Goal: Navigation & Orientation: Understand site structure

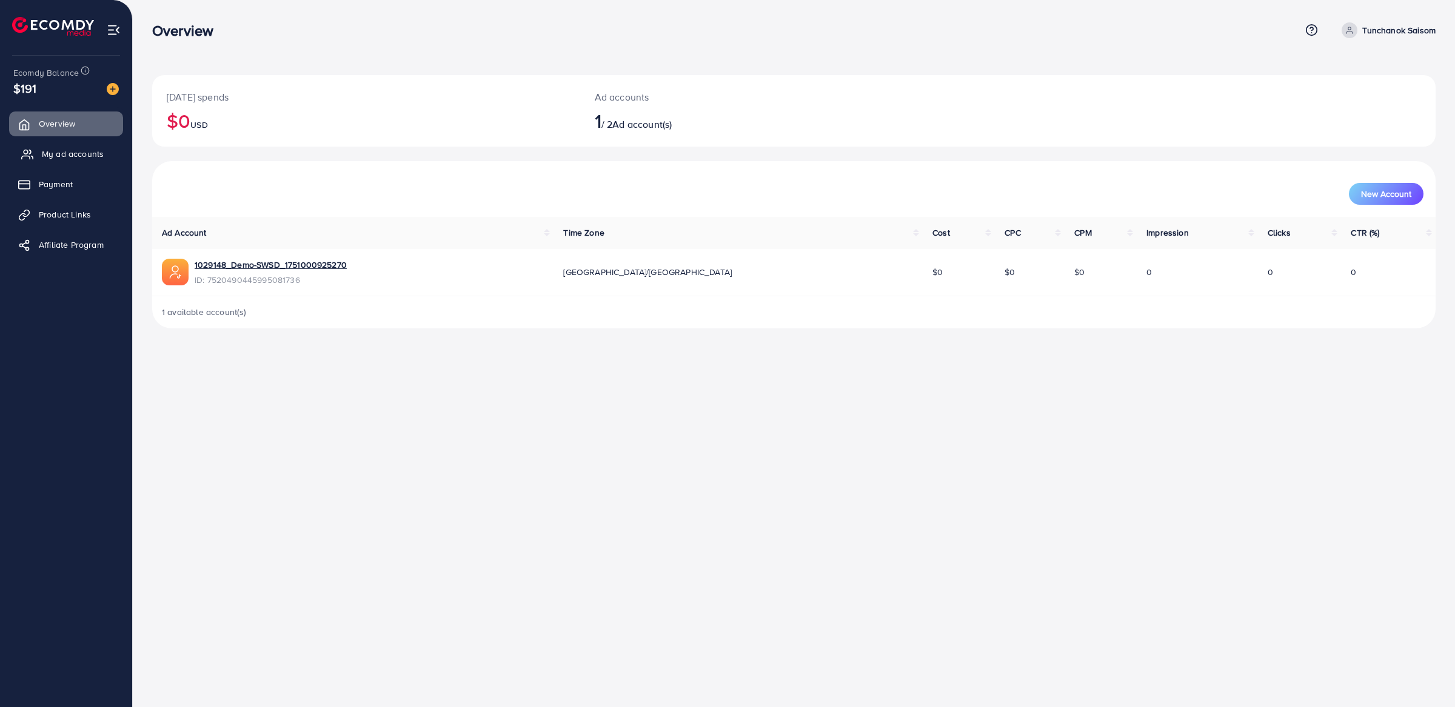
click at [82, 155] on span "My ad accounts" at bounding box center [73, 154] width 62 height 12
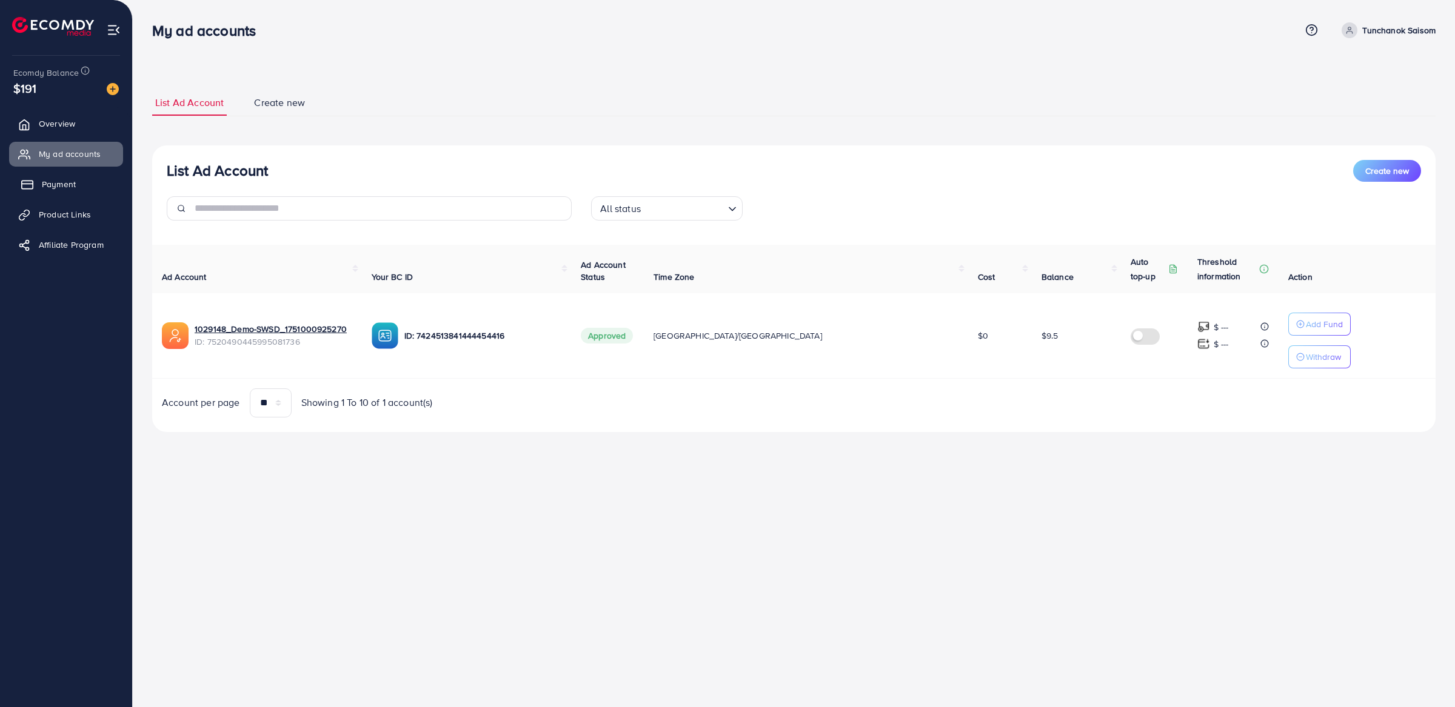
click at [87, 188] on link "Payment" at bounding box center [66, 184] width 114 height 24
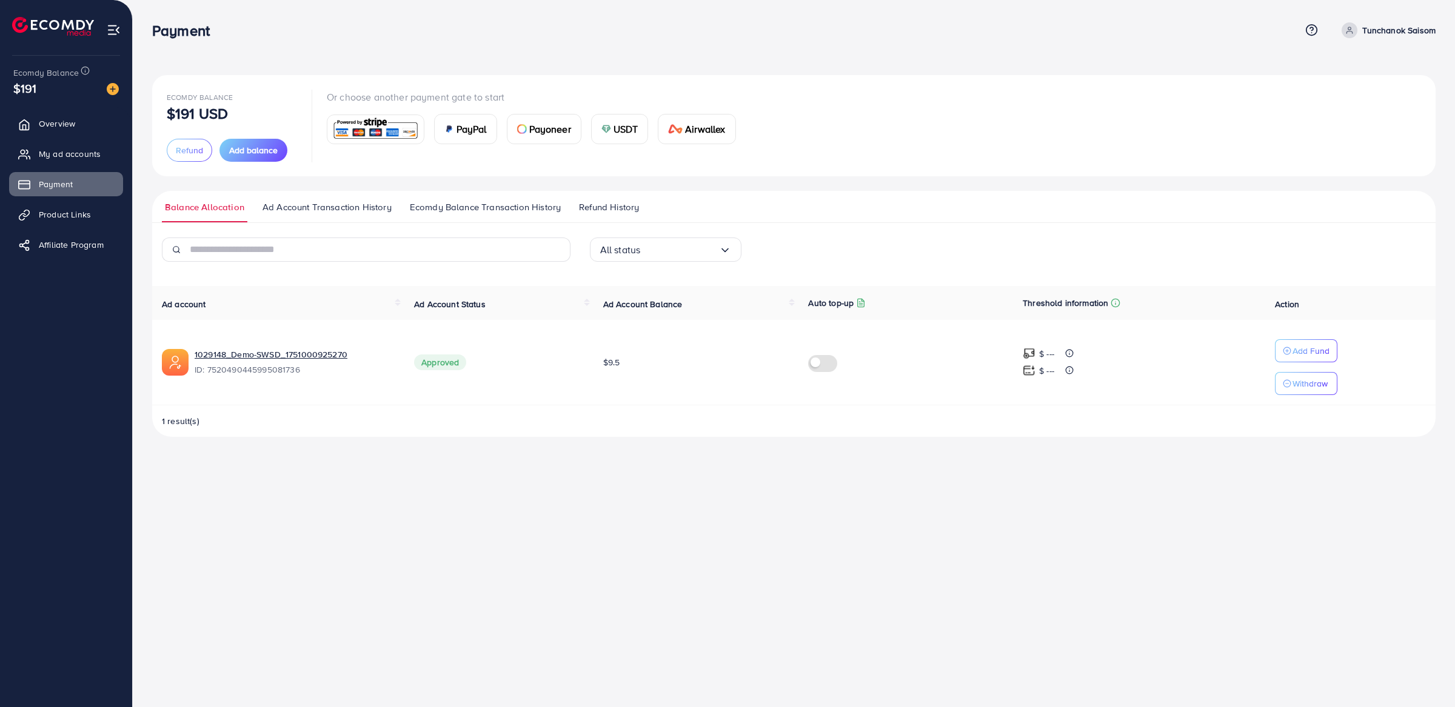
click at [98, 232] on ul "Overview My ad accounts Payment Product Links Affiliate Program" at bounding box center [66, 188] width 132 height 163
click at [89, 220] on span "Product Links" at bounding box center [68, 214] width 52 height 12
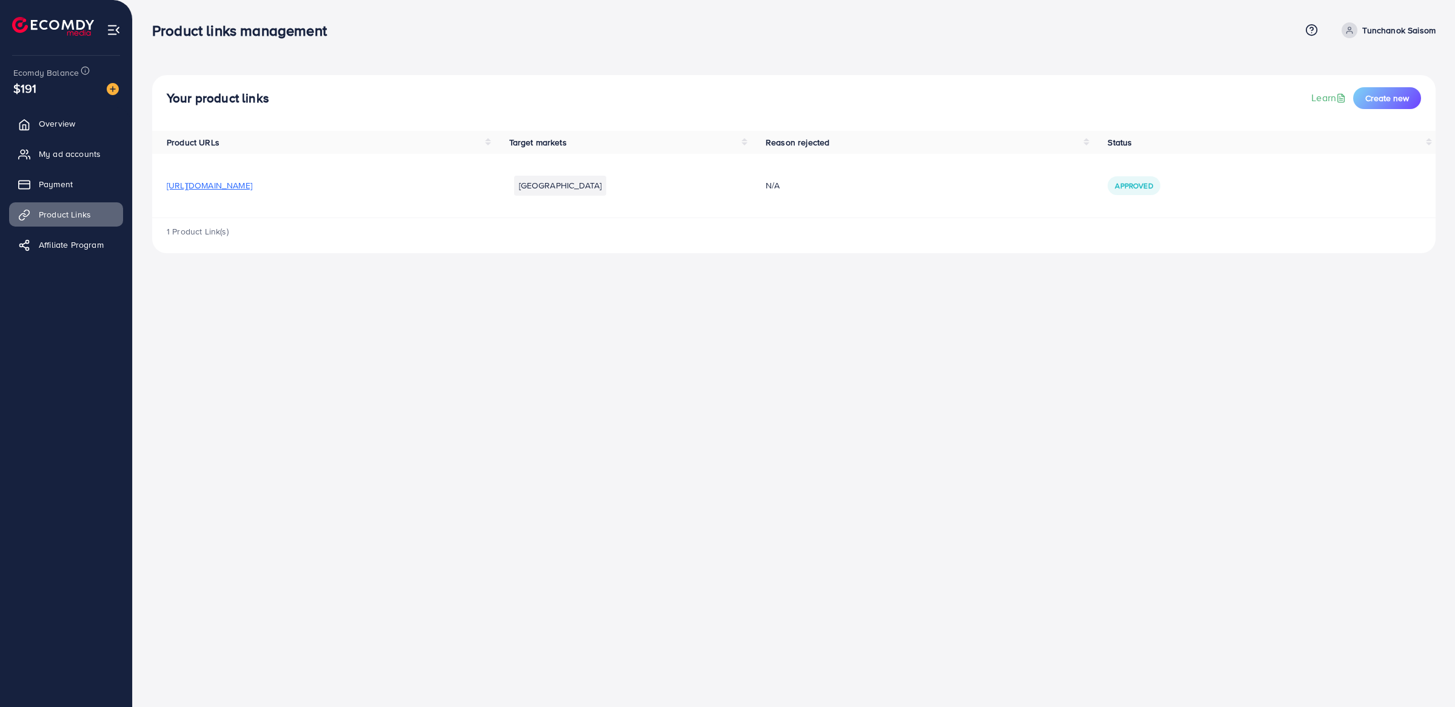
click at [96, 267] on ul "Overview My ad accounts Payment Product Links Affiliate Program" at bounding box center [66, 188] width 132 height 163
click at [96, 247] on span "Affiliate Program" at bounding box center [74, 245] width 65 height 12
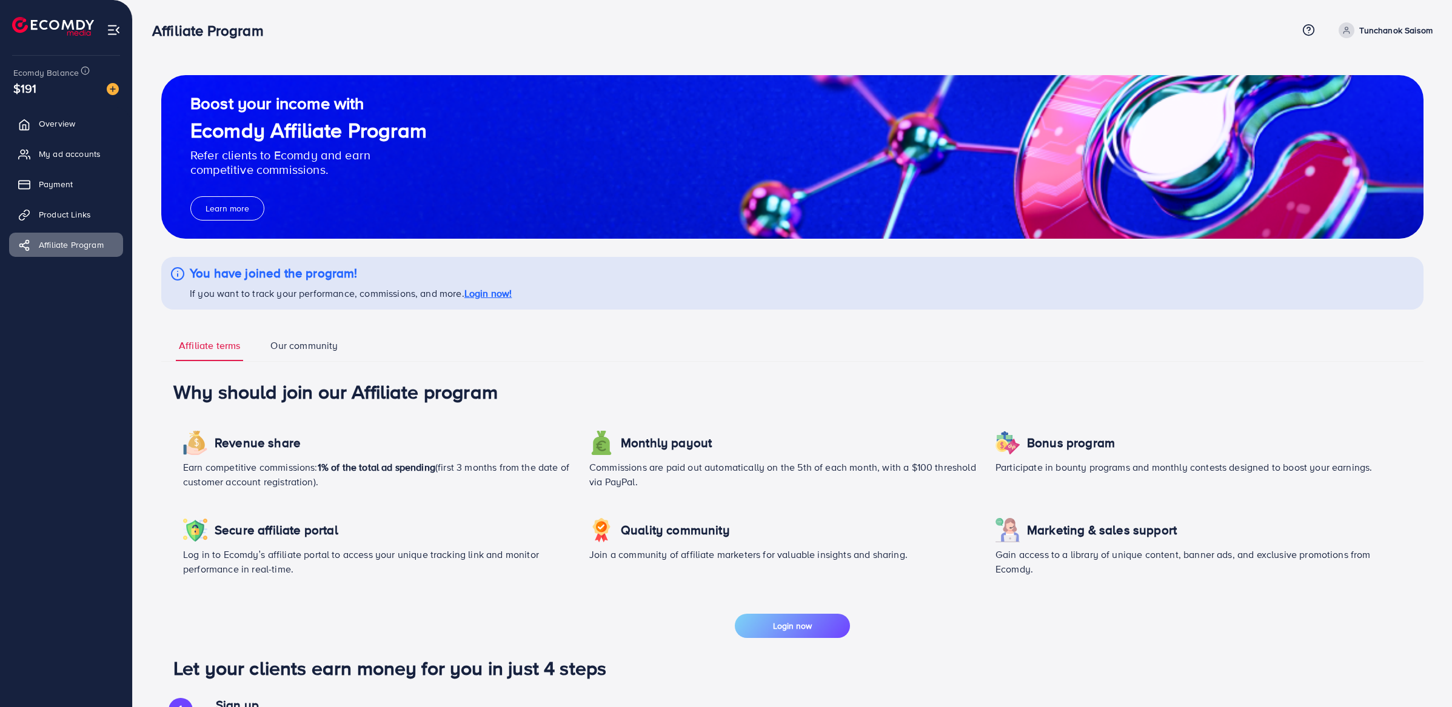
click at [114, 32] on img at bounding box center [114, 30] width 14 height 14
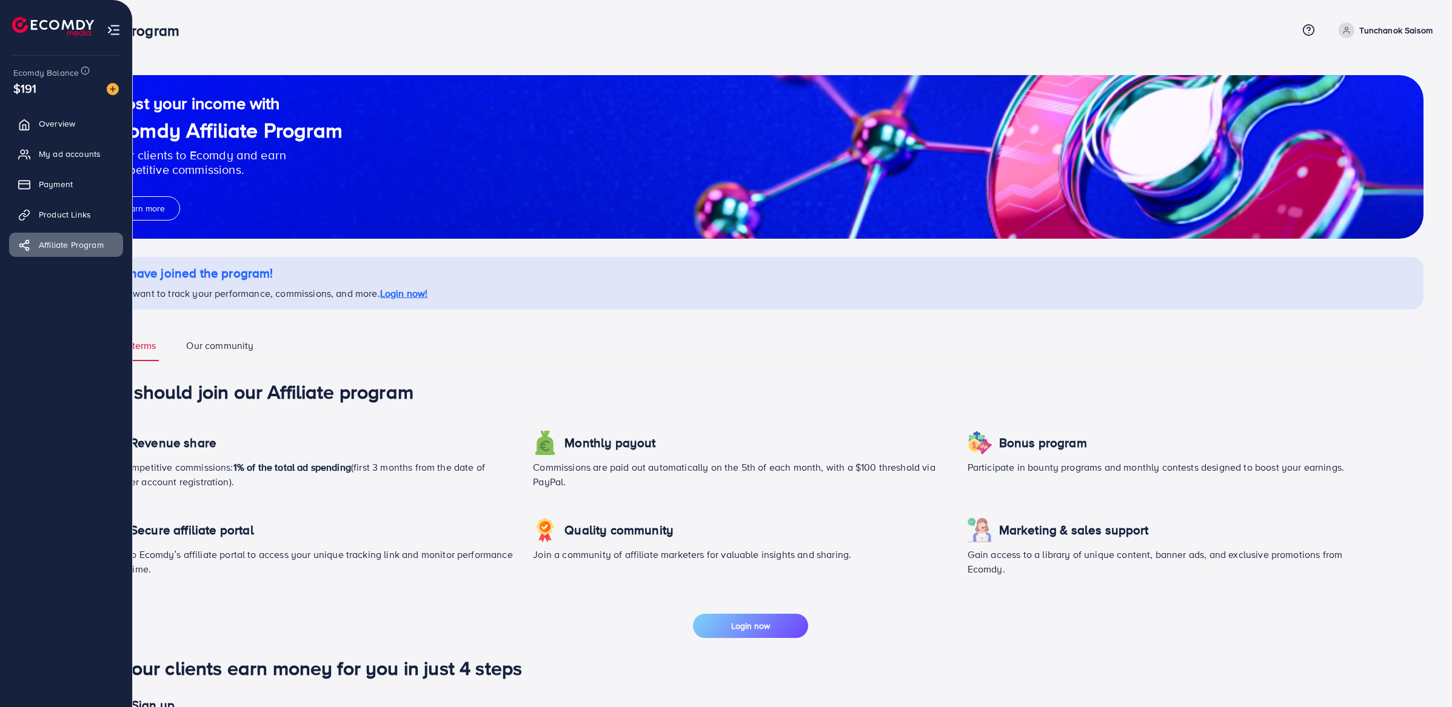
click at [21, 36] on li at bounding box center [58, 28] width 92 height 48
click at [61, 95] on div "$191" at bounding box center [65, 88] width 105 height 18
click at [73, 125] on span "Overview" at bounding box center [60, 124] width 36 height 12
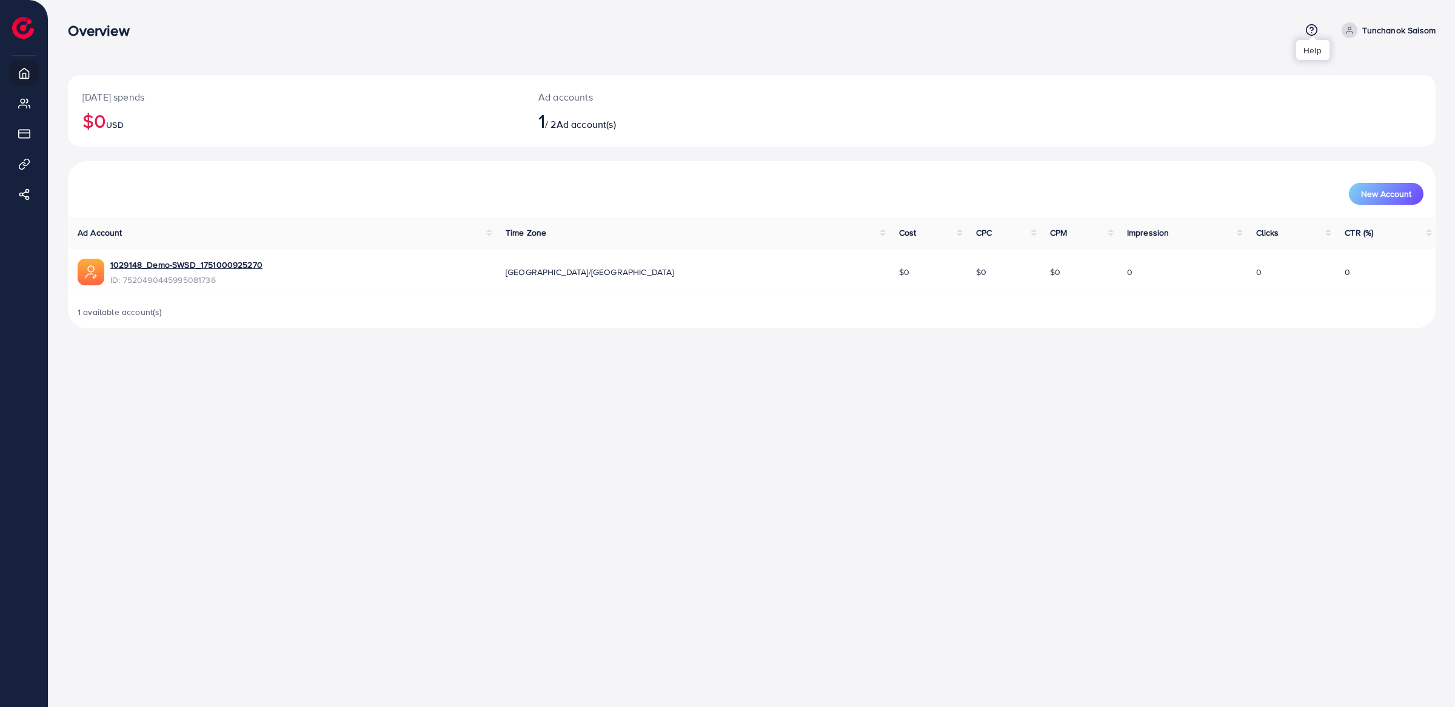
click at [1312, 30] on icon at bounding box center [1311, 30] width 13 height 13
click at [1378, 316] on div "1 available account(s)" at bounding box center [751, 312] width 1367 height 32
click at [1313, 37] on ul "Help Center Contact Support Term and policy About Us Tunchanok Saisom Profile L…" at bounding box center [1367, 30] width 135 height 16
click at [1312, 26] on icon at bounding box center [1311, 30] width 13 height 13
click at [1259, 75] on span "Help Center" at bounding box center [1260, 68] width 53 height 15
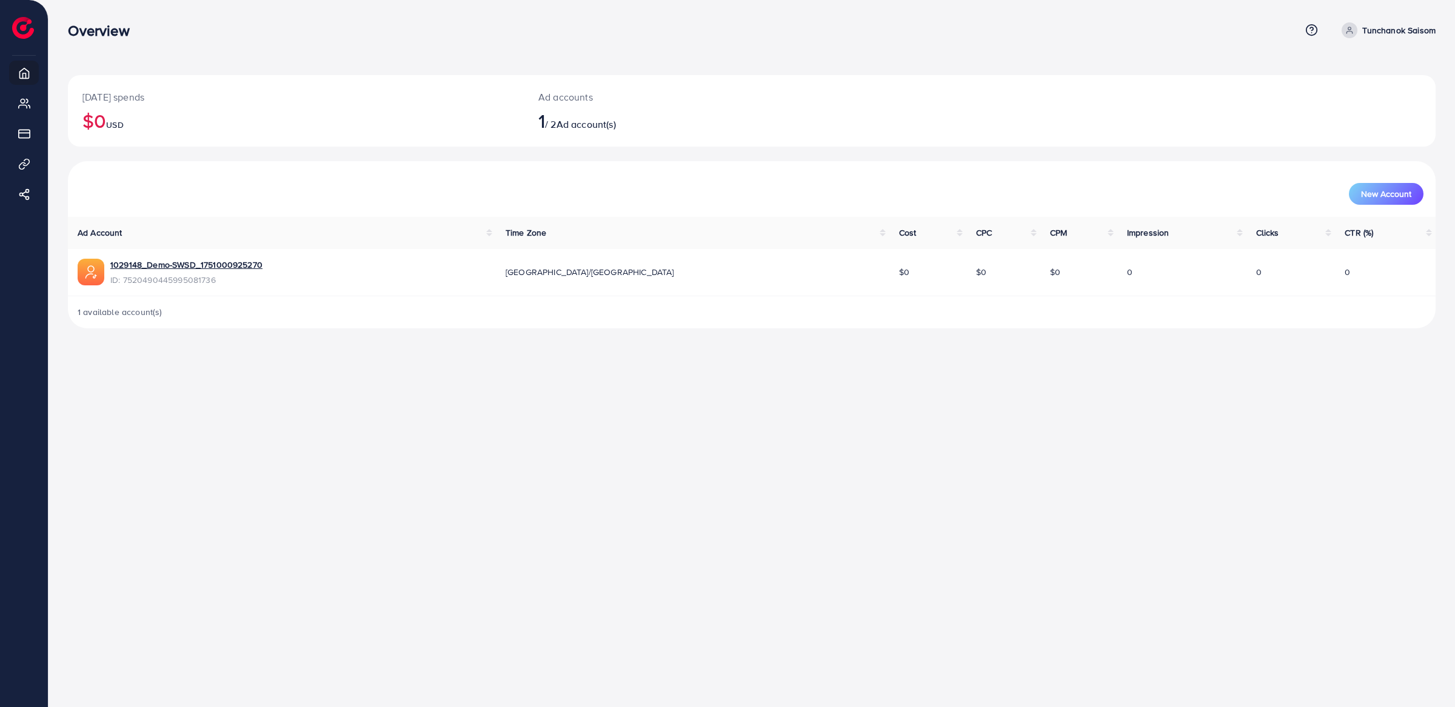
click at [1316, 25] on icon at bounding box center [1311, 30] width 13 height 13
click at [1284, 156] on link "About Us" at bounding box center [1269, 149] width 96 height 27
click at [1322, 33] on ul "Help Center Contact Support Term and policy About Us Tunchanok Saisom Profile L…" at bounding box center [1367, 30] width 135 height 16
click at [1313, 29] on icon at bounding box center [1311, 29] width 3 height 3
